Goal: Information Seeking & Learning: Find specific fact

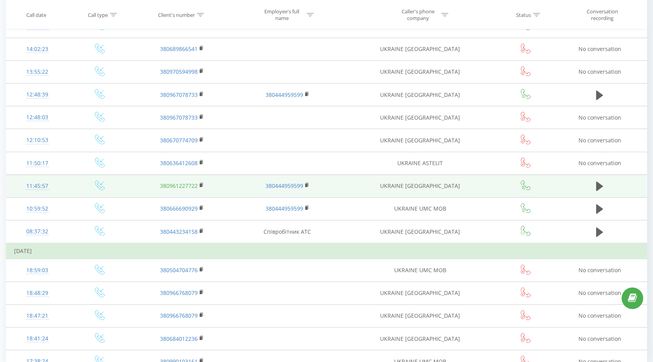
scroll to position [387, 0]
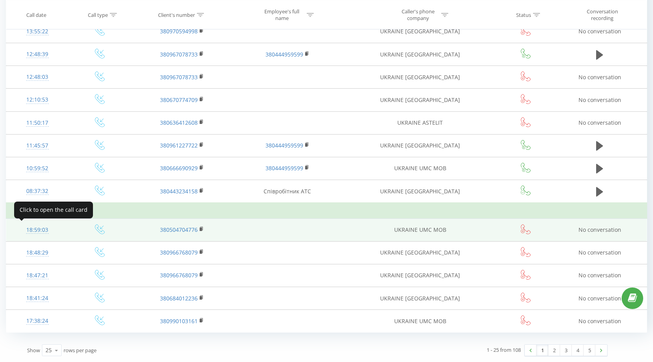
click at [37, 230] on div "18:59:03" at bounding box center [37, 229] width 47 height 15
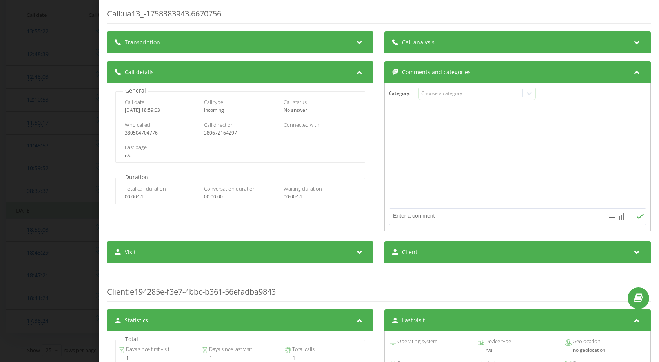
click at [216, 135] on div "380672164297" at bounding box center [240, 132] width 73 height 5
copy div "380672164297"
click at [6, 155] on div "Call : ua13_-1758383943.6670756 Transcription For AI analysis of future calls, …" at bounding box center [329, 181] width 659 height 362
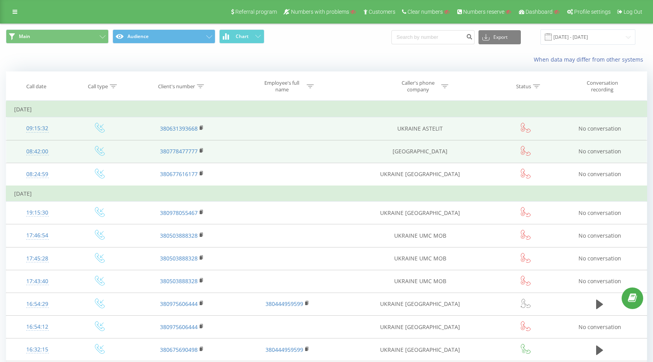
click at [25, 126] on div "09:15:32" at bounding box center [37, 128] width 47 height 15
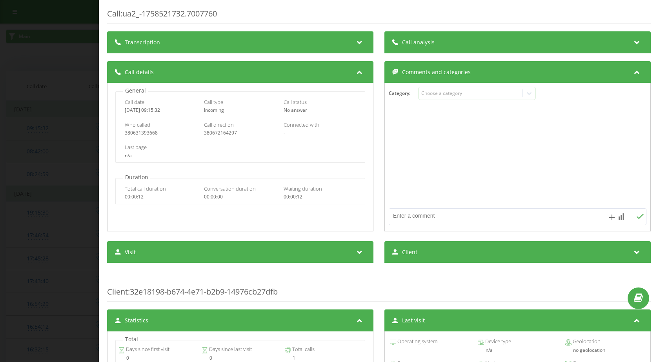
click at [25, 126] on div "Call : ua2_-1758521732.7007760 Transcription For AI analysis of future calls, c…" at bounding box center [329, 181] width 659 height 362
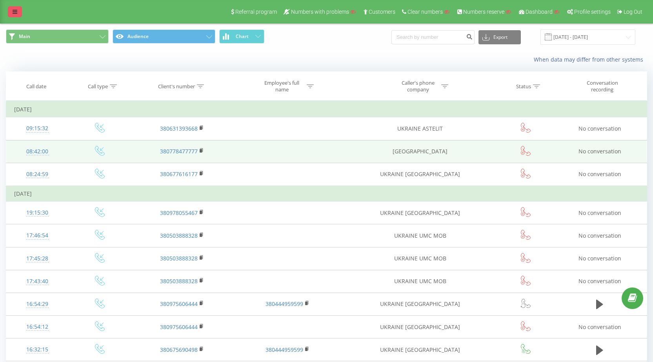
click at [20, 16] on link at bounding box center [15, 11] width 14 height 11
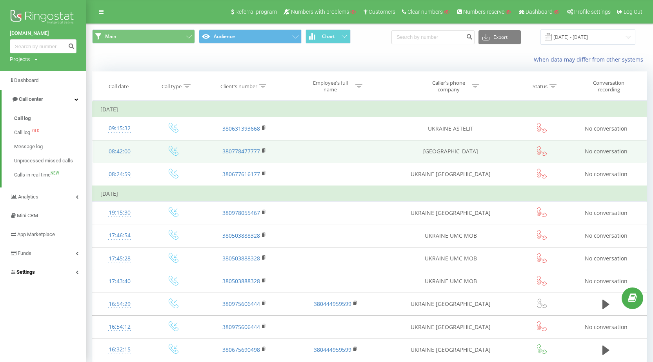
click at [66, 273] on link "Settings" at bounding box center [43, 272] width 86 height 19
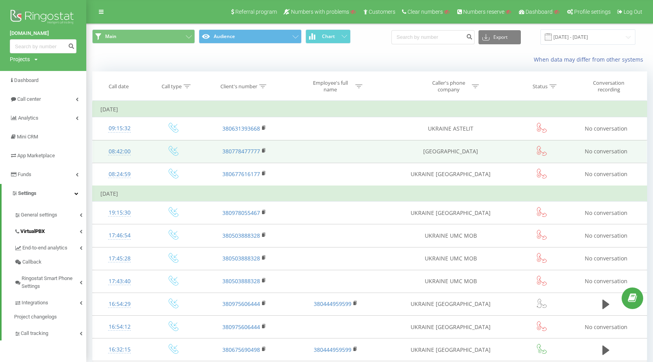
click at [65, 229] on link "VirtualPBX" at bounding box center [50, 230] width 72 height 16
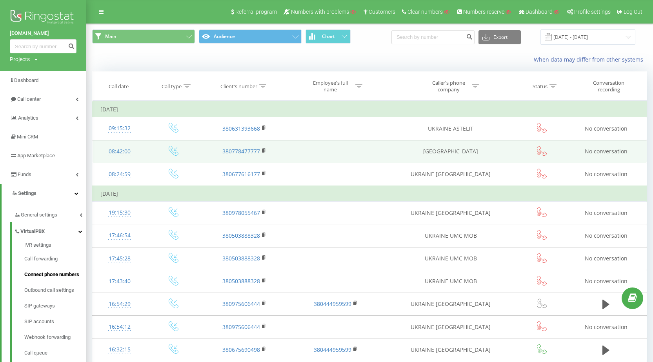
drag, startPoint x: 59, startPoint y: 270, endPoint x: 111, endPoint y: 173, distance: 110.2
click at [111, 173] on div "08:24:59" at bounding box center [119, 174] width 38 height 15
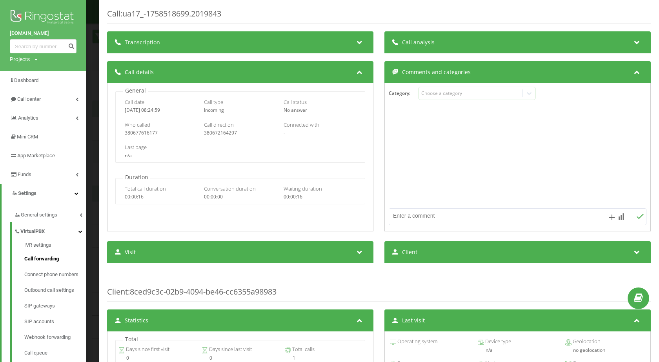
click at [56, 260] on span "Call forwarding" at bounding box center [41, 259] width 35 height 8
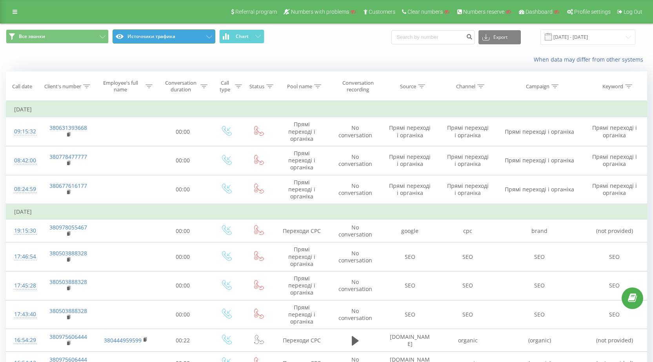
click at [184, 34] on button "Источники трафика" at bounding box center [164, 36] width 103 height 14
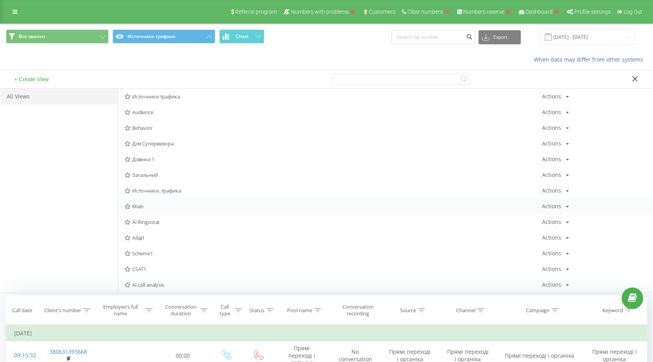
click at [153, 206] on span "Main" at bounding box center [333, 205] width 417 height 5
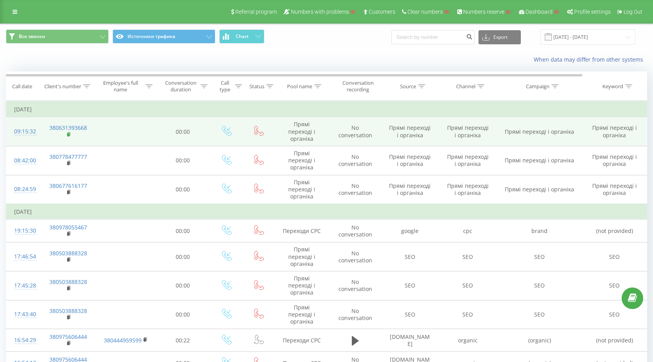
click at [67, 135] on rect at bounding box center [68, 135] width 2 height 4
click at [23, 129] on div "09:15:32" at bounding box center [23, 131] width 18 height 15
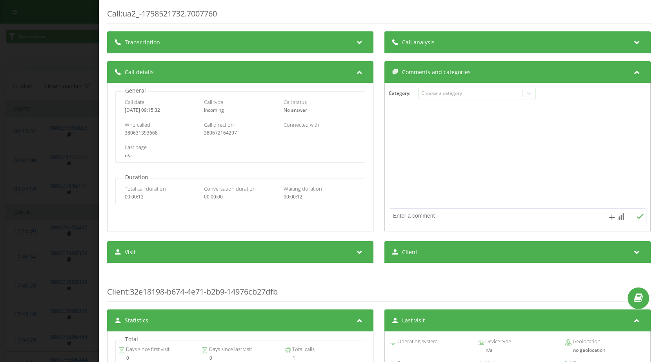
click at [0, 7] on div "Call : ua2_-1758521732.7007760 Transcription For AI analysis of future calls, c…" at bounding box center [329, 181] width 659 height 362
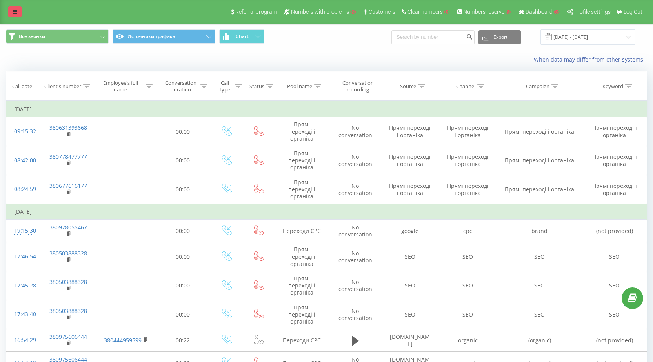
click at [12, 13] on link at bounding box center [15, 11] width 14 height 11
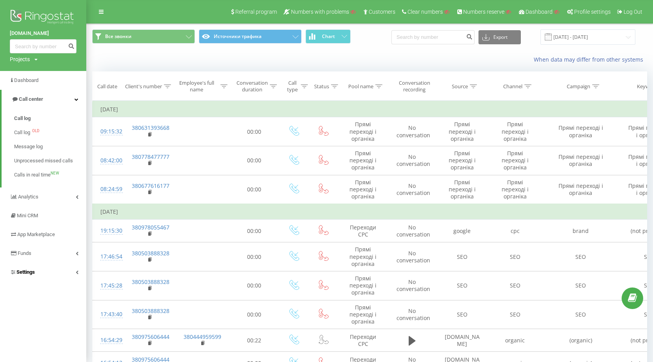
click at [55, 278] on link "Settings" at bounding box center [43, 272] width 86 height 19
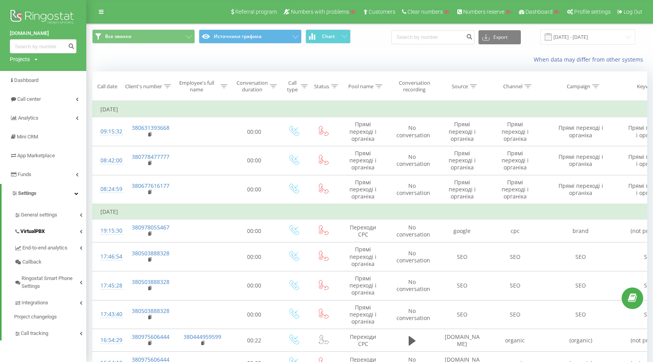
click at [52, 234] on link "VirtualPBX" at bounding box center [50, 230] width 72 height 16
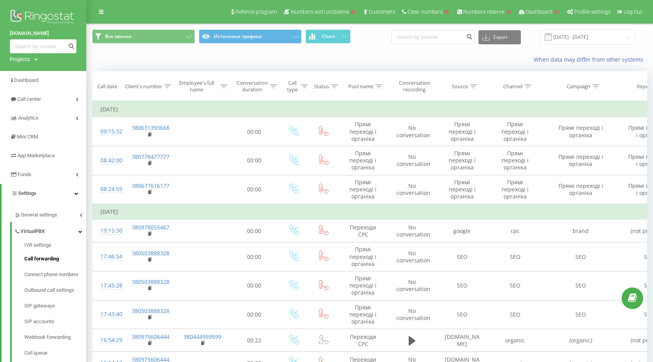
click at [58, 260] on span "Call forwarding" at bounding box center [41, 259] width 35 height 8
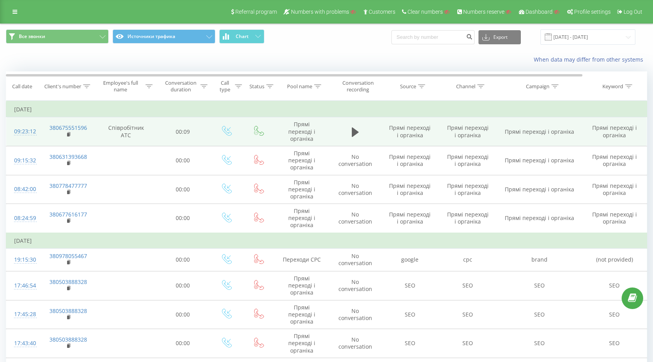
click at [24, 125] on div "09:23:12" at bounding box center [23, 131] width 18 height 15
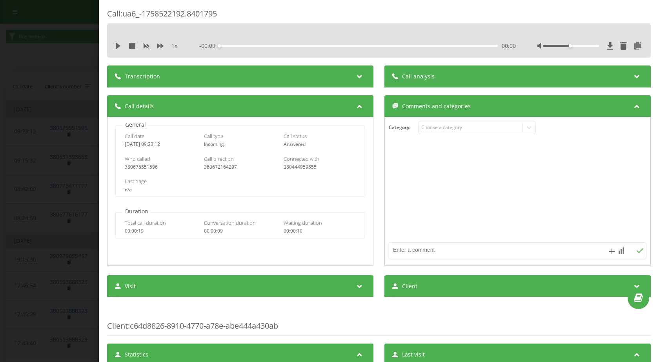
click at [22, 148] on div "Call : ua6_-1758522192.8401795 1 x - 00:09 00:00 00:00 Transcription For AI ana…" at bounding box center [329, 181] width 659 height 362
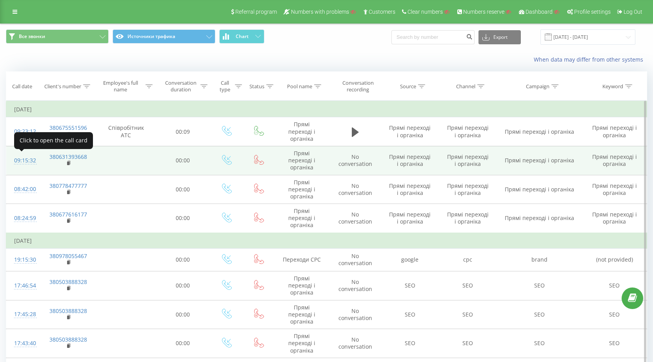
click at [30, 159] on div "09:15:32" at bounding box center [23, 160] width 18 height 15
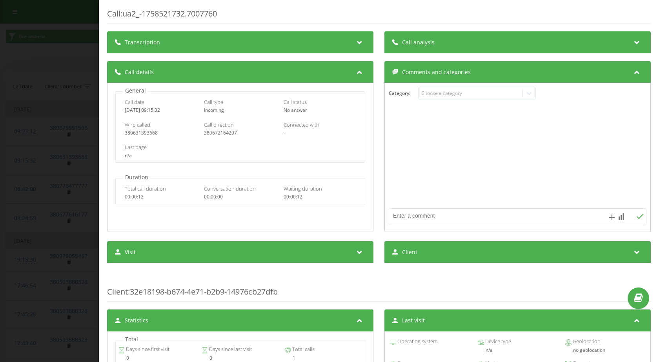
click at [32, 154] on div "Call : ua2_-1758521732.7007760 Transcription For AI analysis of future calls, c…" at bounding box center [329, 181] width 659 height 362
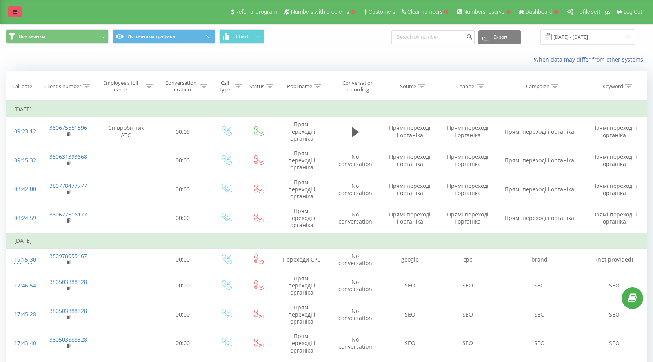
click at [14, 11] on icon at bounding box center [15, 11] width 5 height 5
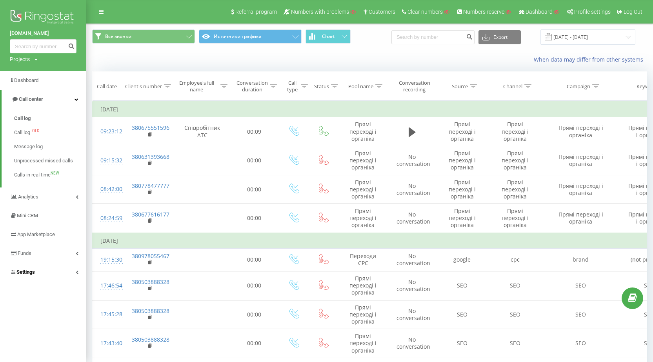
click at [50, 275] on link "Settings" at bounding box center [43, 272] width 86 height 19
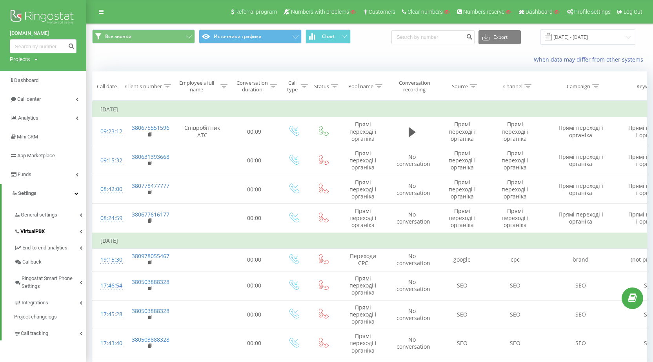
click at [56, 226] on link "VirtualPBX" at bounding box center [50, 230] width 72 height 16
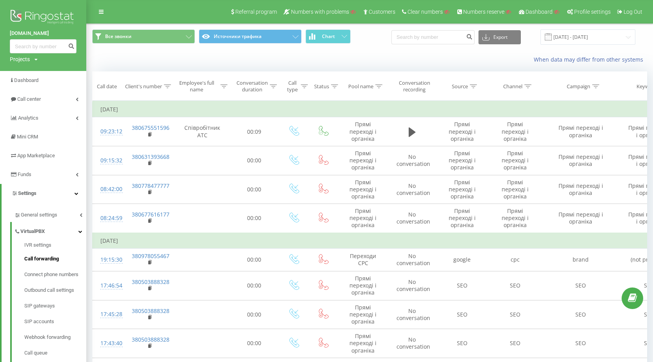
click at [43, 263] on span "Call forwarding" at bounding box center [41, 259] width 35 height 8
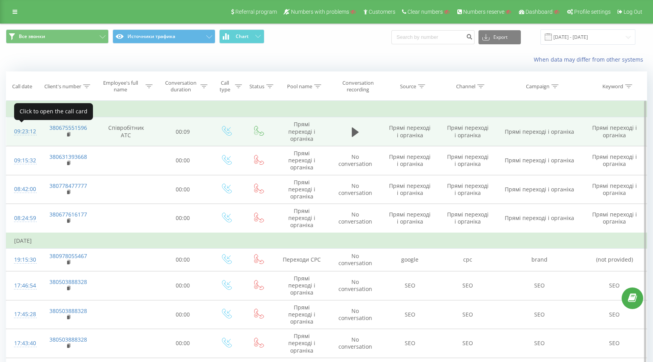
click at [24, 129] on div "09:23:12" at bounding box center [23, 131] width 18 height 15
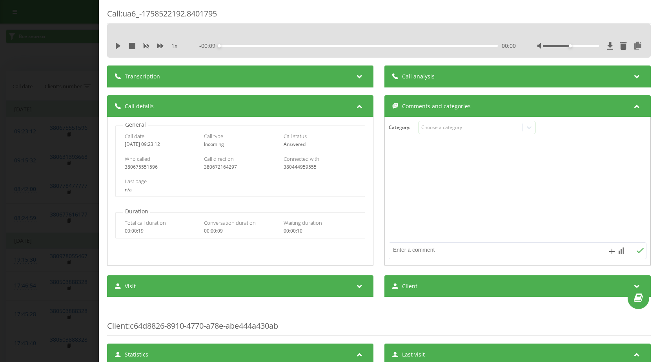
click at [25, 155] on div "Call : ua6_-1758522192.8401795 1 x - 00:09 00:00 00:00 Transcription For AI ana…" at bounding box center [329, 181] width 659 height 362
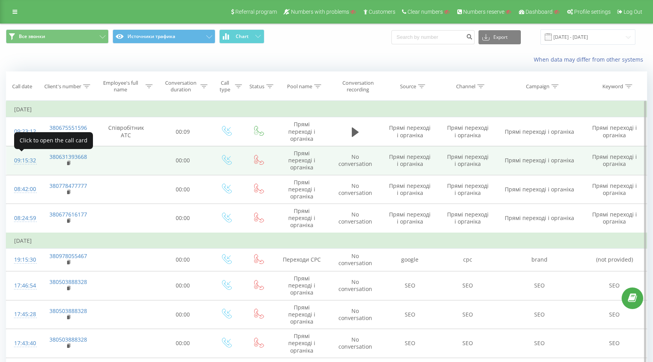
click at [26, 159] on div "09:15:32" at bounding box center [23, 160] width 18 height 15
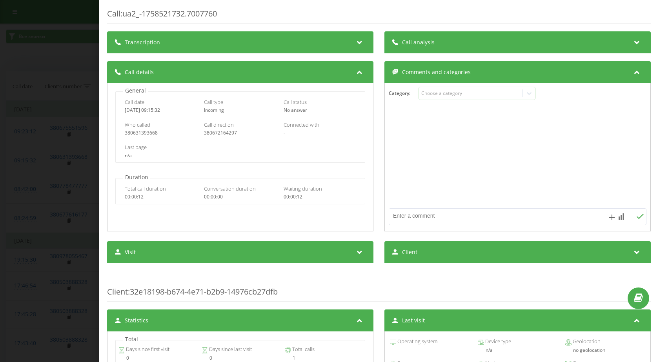
drag, startPoint x: 17, startPoint y: 124, endPoint x: 293, endPoint y: 4, distance: 300.6
click at [17, 124] on div "Call : ua2_-1758521732.7007760 Transcription For AI analysis of future calls, c…" at bounding box center [329, 181] width 659 height 362
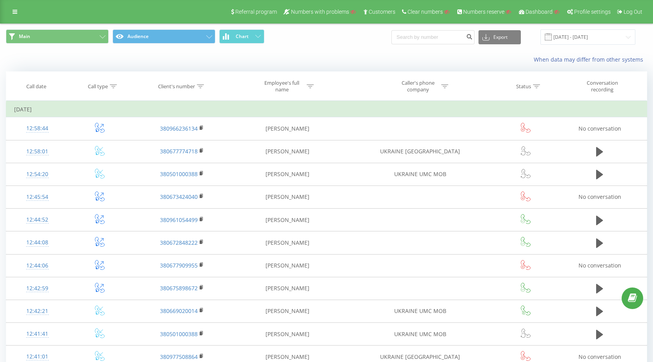
click at [5, 9] on div "Referral program Numbers with problems Customers Clear numbers Numbers reserve …" at bounding box center [326, 12] width 653 height 24
click at [13, 11] on link at bounding box center [15, 11] width 14 height 11
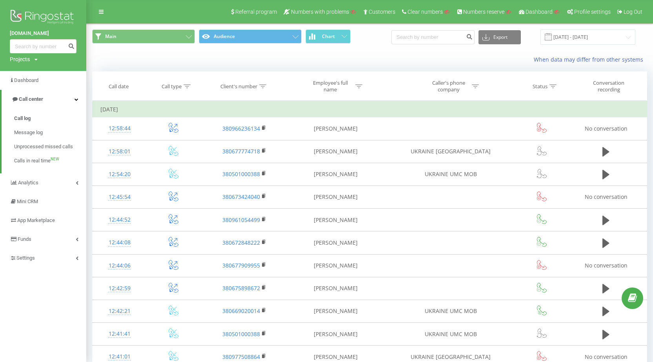
drag, startPoint x: 2, startPoint y: 32, endPoint x: 40, endPoint y: 31, distance: 38.0
click at [40, 31] on div "rielservice.ua Projects Search" at bounding box center [43, 35] width 86 height 71
copy link "rielservice.ua"
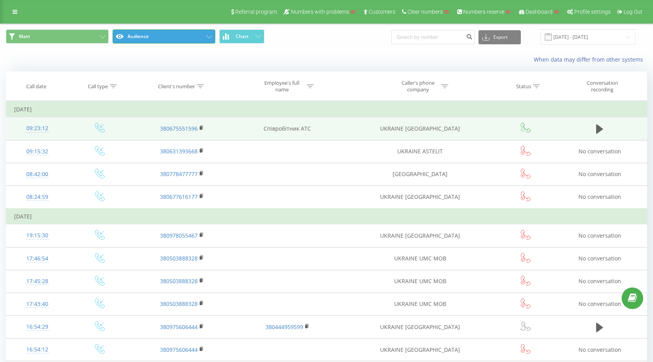
click at [195, 36] on button "Audience" at bounding box center [164, 36] width 103 height 14
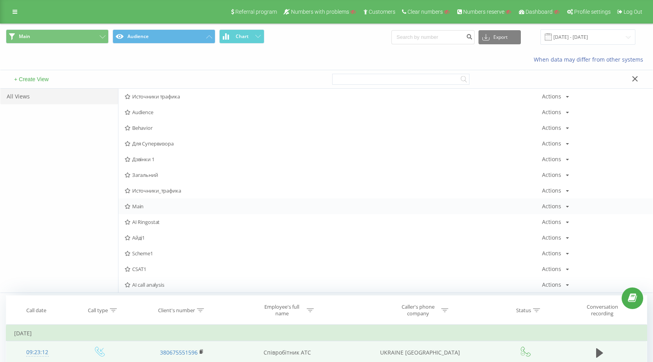
click at [145, 202] on div "Main Actions Edit Copy Delete Default Share" at bounding box center [385, 206] width 534 height 16
click at [167, 201] on div "Main Actions Edit Copy Delete Default Share" at bounding box center [385, 206] width 534 height 16
click at [139, 204] on span "Main" at bounding box center [333, 205] width 417 height 5
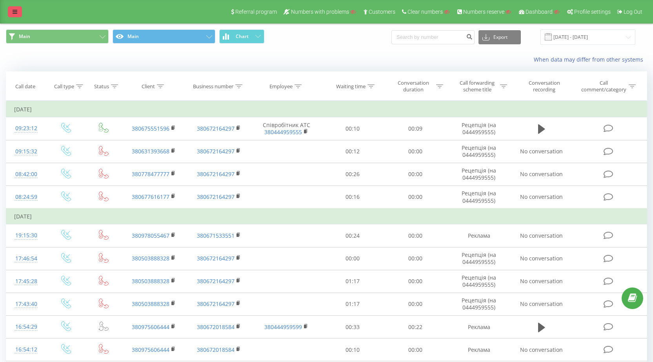
click at [14, 13] on icon at bounding box center [15, 11] width 5 height 5
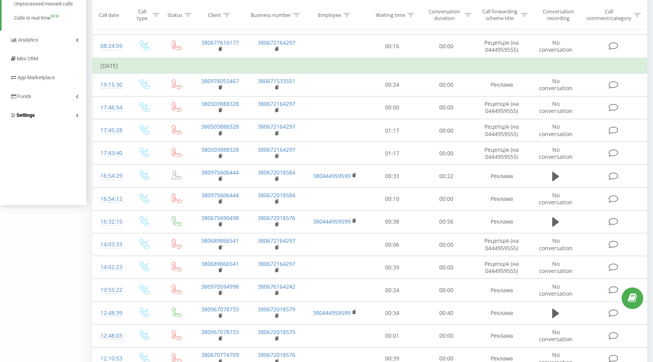
click at [55, 118] on link "Settings" at bounding box center [43, 115] width 86 height 19
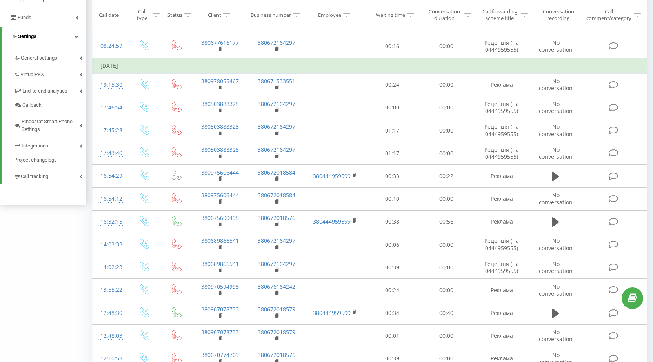
scroll to position [78, 0]
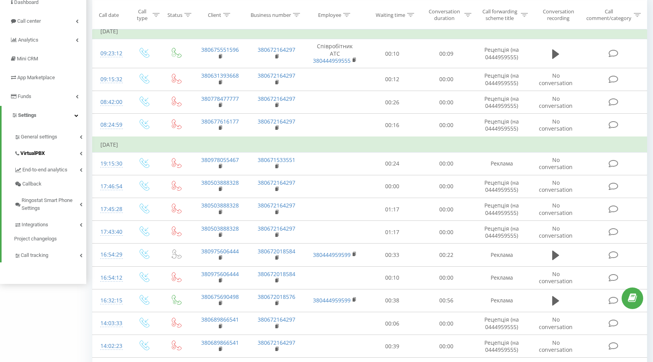
click at [54, 150] on link "VirtualPBX" at bounding box center [50, 152] width 72 height 16
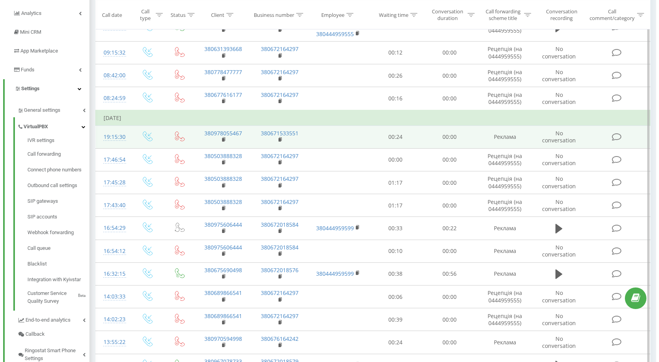
scroll to position [117, 0]
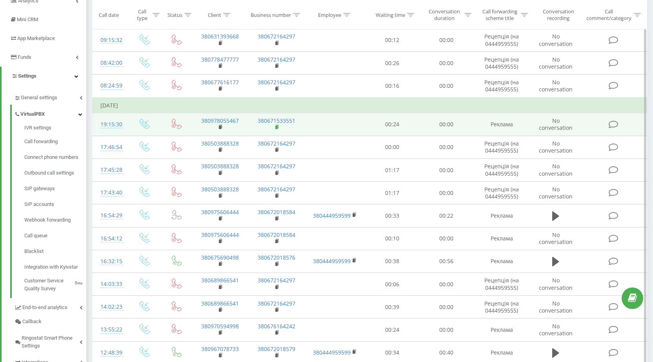
click at [275, 125] on icon at bounding box center [277, 126] width 4 height 5
click at [119, 117] on td "19:15:30" at bounding box center [110, 124] width 35 height 23
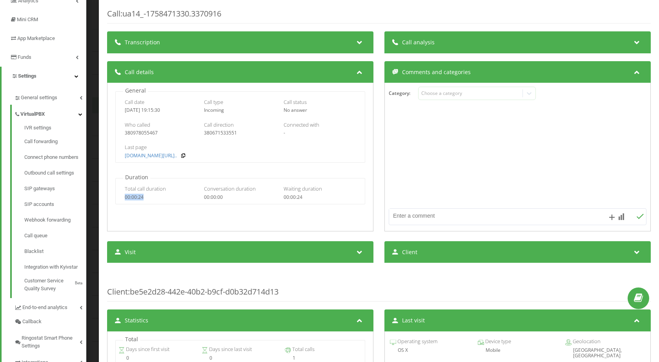
drag, startPoint x: 146, startPoint y: 198, endPoint x: 125, endPoint y: 196, distance: 21.2
click at [125, 196] on div "00:00:24" at bounding box center [161, 196] width 73 height 5
copy div "00:00:24"
click at [154, 135] on div "380978055467" at bounding box center [161, 132] width 73 height 5
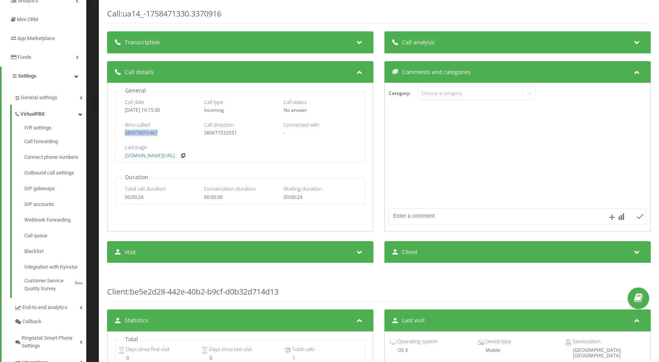
click at [152, 129] on div "Who called [PHONE_NUMBER]" at bounding box center [161, 128] width 73 height 15
click at [94, 93] on div "Call : ua14_-1758471330.3370916 Transcription For AI analysis of future calls, …" at bounding box center [329, 181] width 659 height 362
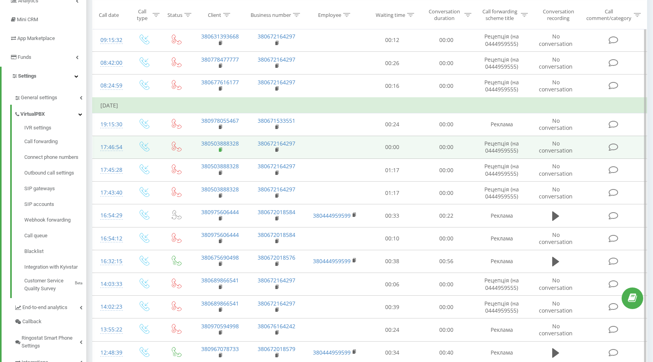
click at [222, 149] on icon at bounding box center [221, 149] width 4 height 5
click at [106, 147] on div "17:46:54" at bounding box center [109, 147] width 19 height 15
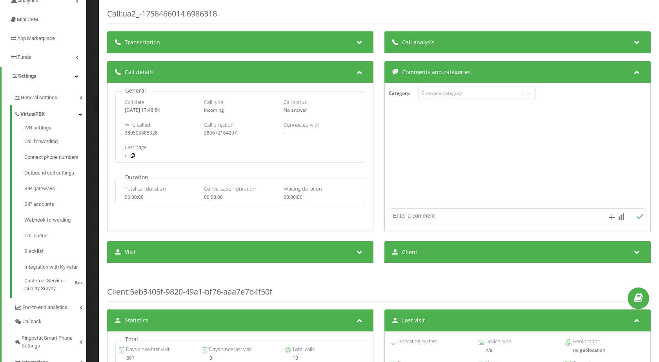
click at [206, 130] on div "380672164297" at bounding box center [240, 132] width 73 height 5
copy div "380672164297"
click at [257, 148] on div "Last page" at bounding box center [240, 147] width 231 height 7
click at [93, 186] on div "Call : ua2_-1758466014.6986318 Transcription For AI analysis of future calls, c…" at bounding box center [329, 181] width 659 height 362
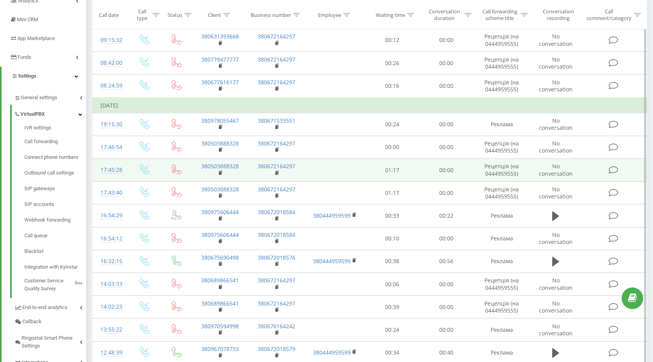
click at [105, 167] on div "17:45:28" at bounding box center [109, 169] width 19 height 15
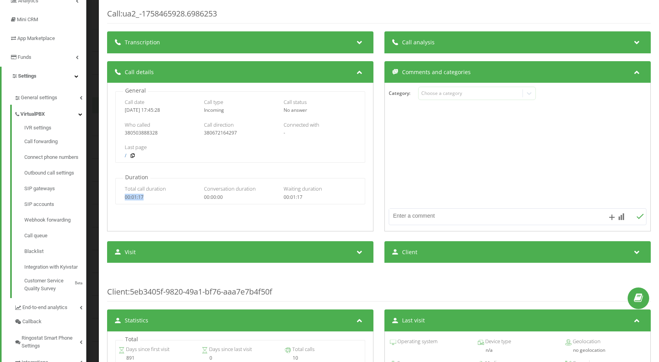
drag, startPoint x: 133, startPoint y: 196, endPoint x: 208, endPoint y: 177, distance: 77.6
click at [162, 196] on div "Total call duration 00:01:17 Conversation duration 00:00:00 Waiting duration 00…" at bounding box center [240, 192] width 249 height 23
copy div "00:01:17"
click at [136, 132] on div "380503888328" at bounding box center [161, 132] width 73 height 5
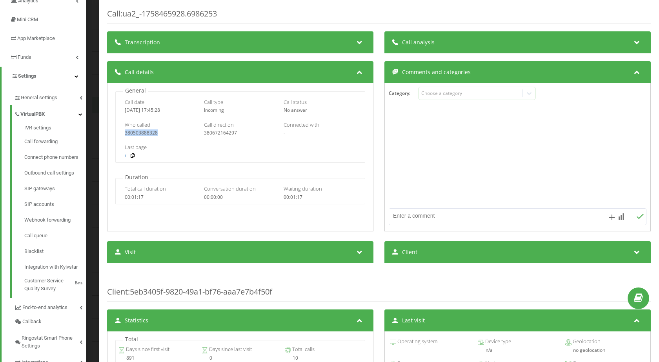
copy div "380503888328"
click at [96, 12] on div "Call : ua2_-1758465928.6986253 Transcription For AI analysis of future calls, c…" at bounding box center [329, 181] width 659 height 362
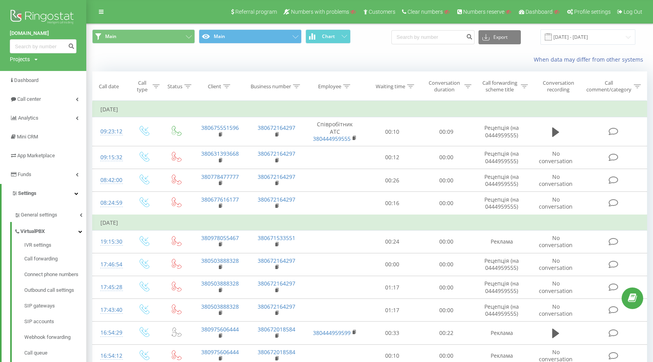
click at [22, 56] on div "Projects" at bounding box center [20, 59] width 20 height 8
click at [29, 68] on input "text" at bounding box center [31, 70] width 39 height 11
paste input "[DOMAIN_NAME]"
type input "[DOMAIN_NAME]"
click at [75, 69] on div "[DOMAIN_NAME] Search" at bounding box center [43, 71] width 67 height 16
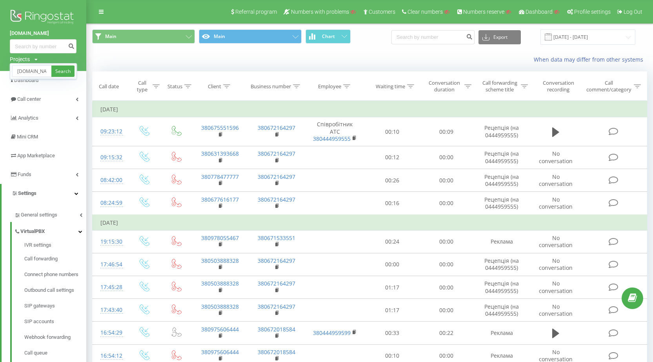
click at [74, 69] on div "[DOMAIN_NAME] Search" at bounding box center [43, 71] width 67 height 16
drag, startPoint x: 65, startPoint y: 72, endPoint x: 115, endPoint y: 67, distance: 50.8
click at [64, 72] on link "Search" at bounding box center [62, 70] width 23 height 11
